Goal: Find specific page/section: Find specific page/section

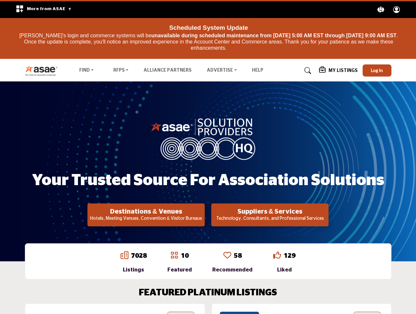
click at [41, 9] on span "More from ASAE" at bounding box center [49, 9] width 45 height 5
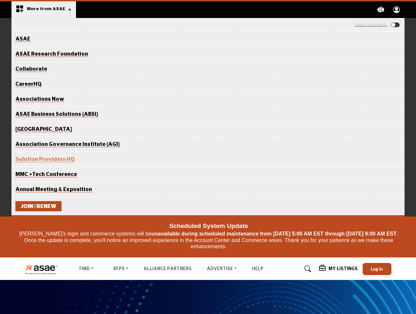
click at [381, 9] on icon "Explore ASAE" at bounding box center [380, 9] width 7 height 7
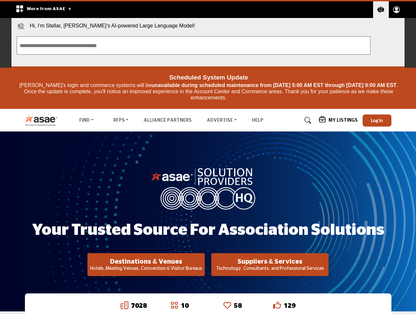
click at [396, 9] on circle "Explore ASAE" at bounding box center [396, 8] width 3 height 3
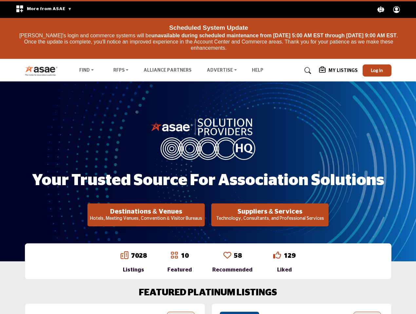
click at [377, 57] on div "Scheduled System Update [PERSON_NAME]'s login and commerce systems will be unav…" at bounding box center [208, 38] width 386 height 37
click at [146, 215] on div "Your Trusted Source for Association Solutions Destinations & Venues Hotels, Mee…" at bounding box center [208, 172] width 366 height 110
click at [270, 215] on h2 "Suppliers & Services" at bounding box center [269, 212] width 113 height 8
